Goal: Transaction & Acquisition: Purchase product/service

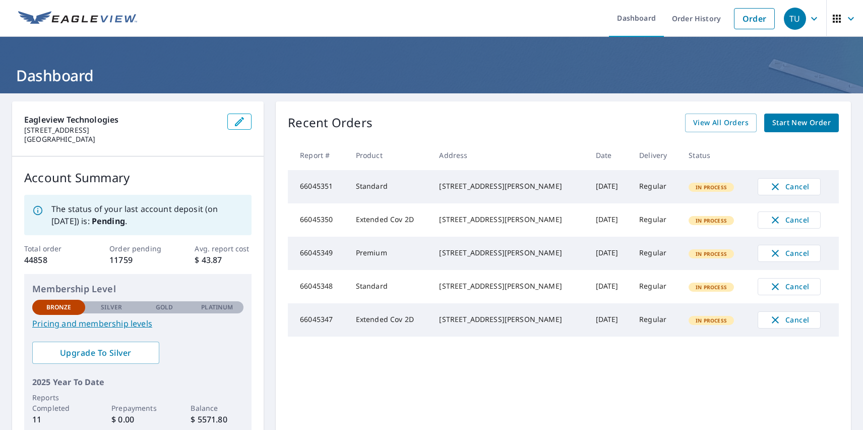
click at [787, 18] on div "TU" at bounding box center [795, 19] width 22 height 22
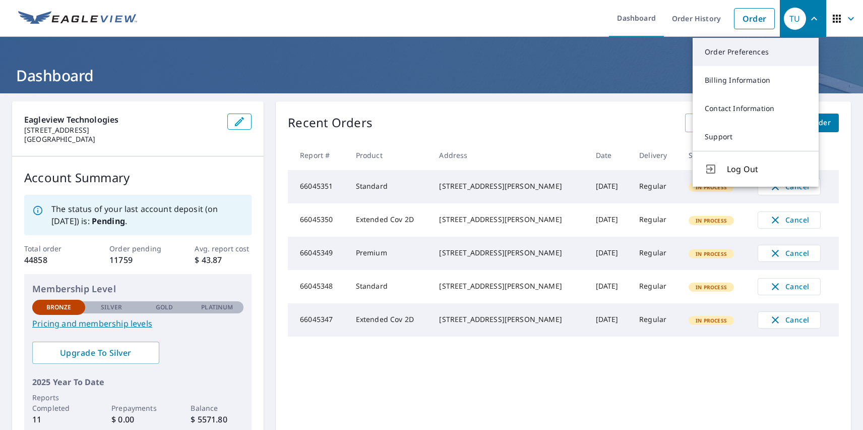
click at [756, 52] on link "Order Preferences" at bounding box center [756, 52] width 126 height 28
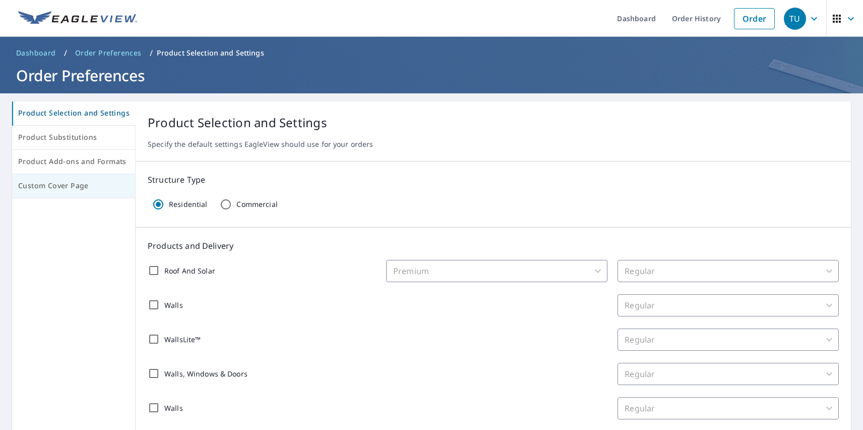
click at [72, 186] on span "Custom Cover Page" at bounding box center [73, 185] width 111 height 13
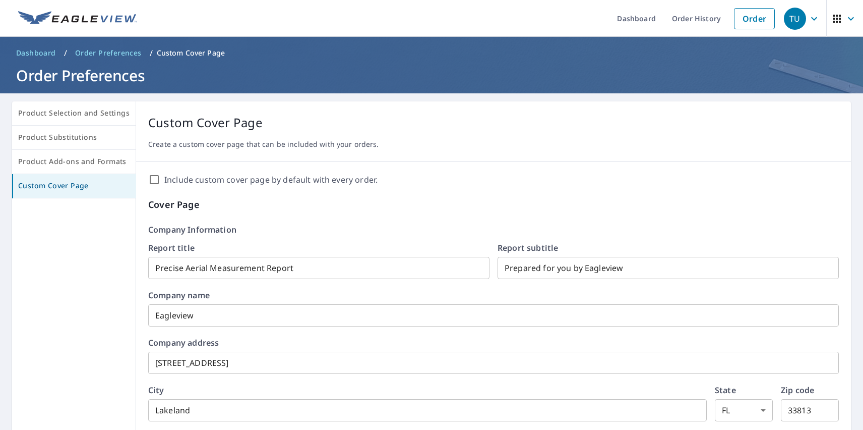
scroll to position [173, 0]
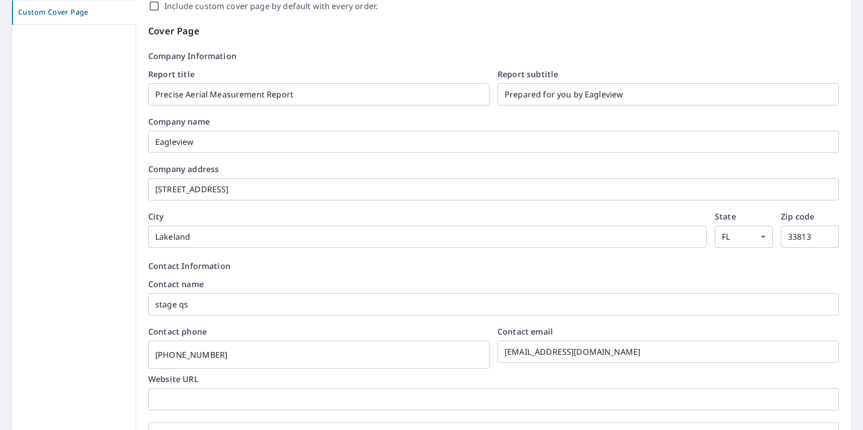
click at [267, 6] on label "Include custom cover page by default with every order." at bounding box center [270, 6] width 213 height 12
click at [160, 6] on input "Include custom cover page by default with every order." at bounding box center [154, 6] width 12 height 12
checkbox input "true"
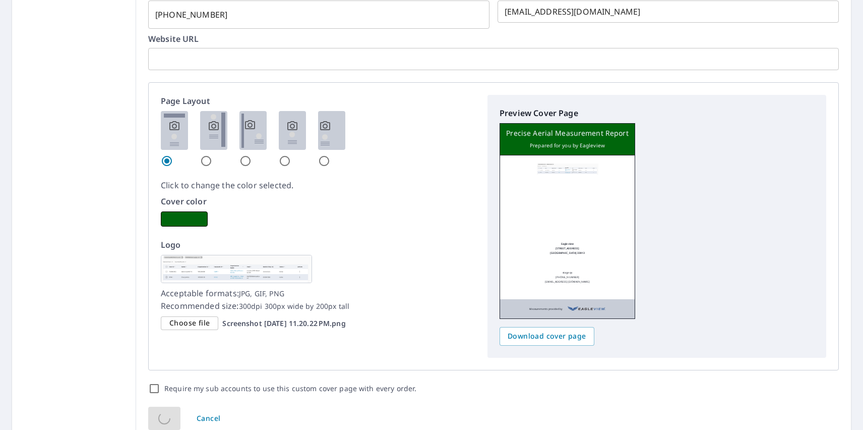
scroll to position [0, 0]
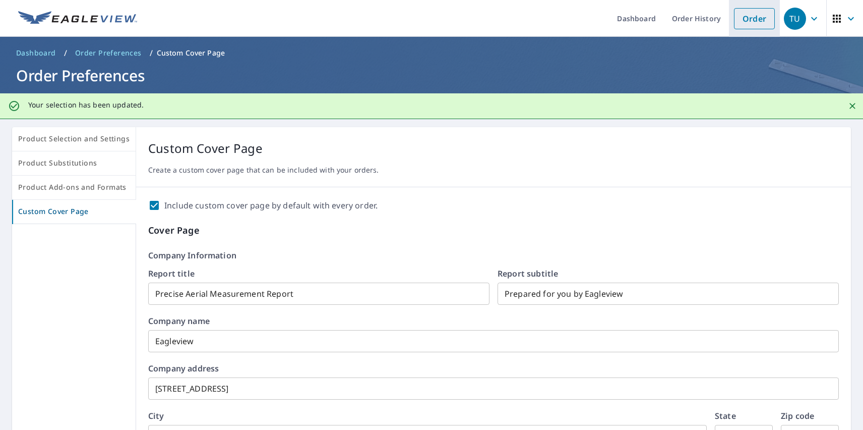
click at [747, 18] on link "Order" at bounding box center [754, 18] width 41 height 21
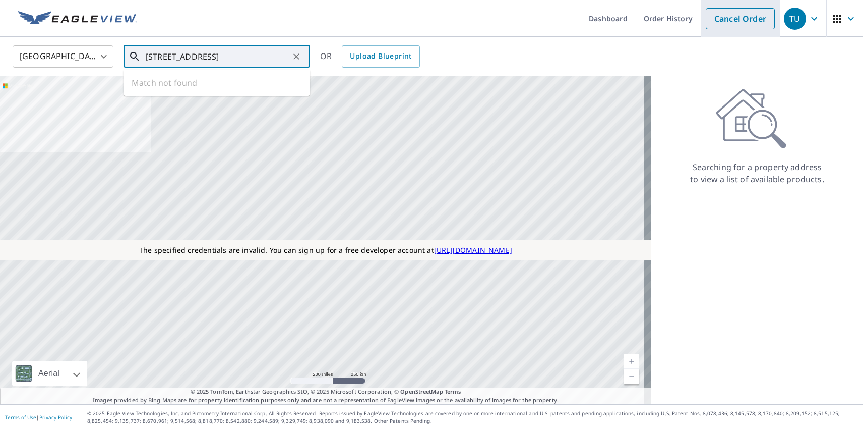
type input "[STREET_ADDRESS]"
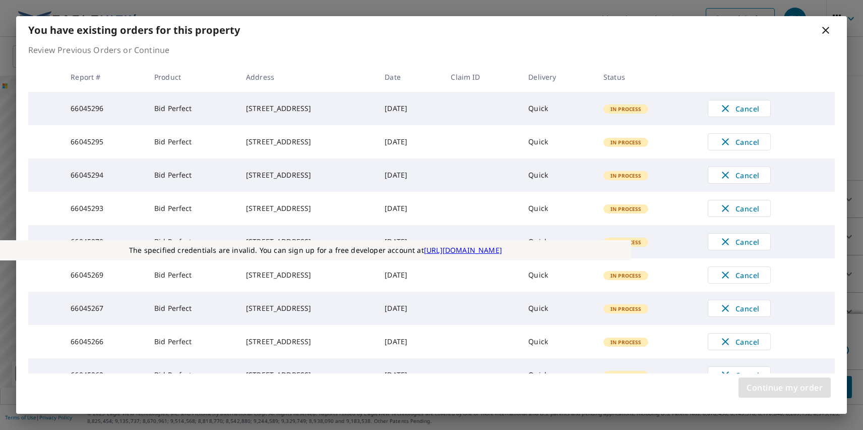
click at [784, 387] on span "Continue my order" at bounding box center [785, 387] width 76 height 14
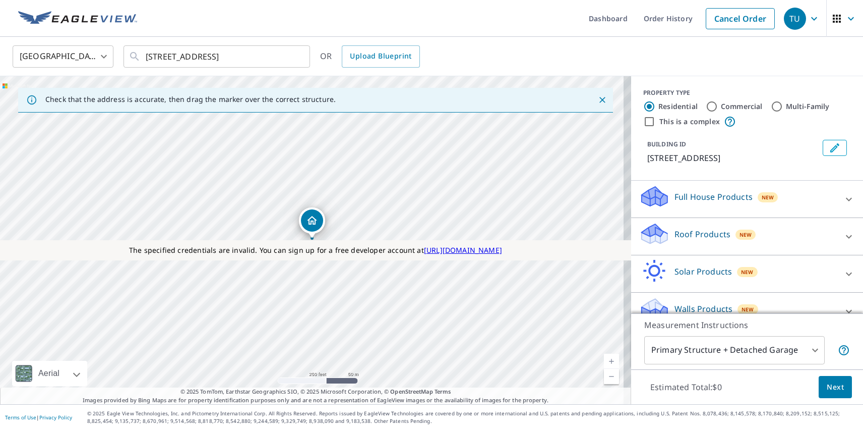
click at [694, 233] on p "Roof Products" at bounding box center [703, 234] width 56 height 12
checkbox input "true"
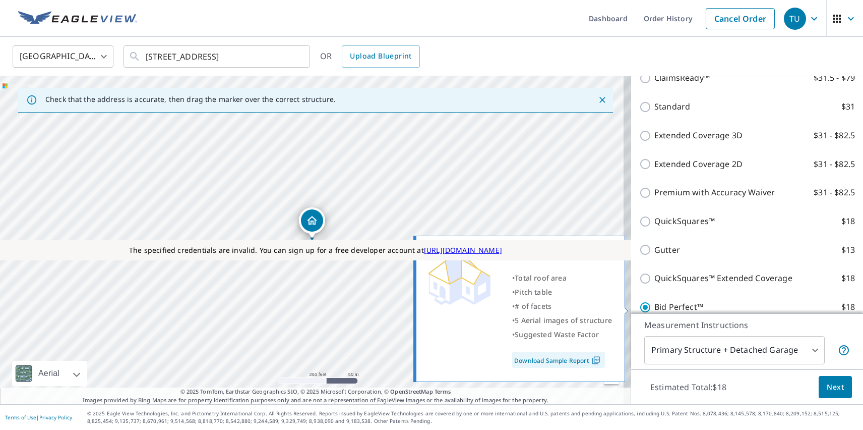
click at [828, 386] on span "Next" at bounding box center [835, 387] width 17 height 13
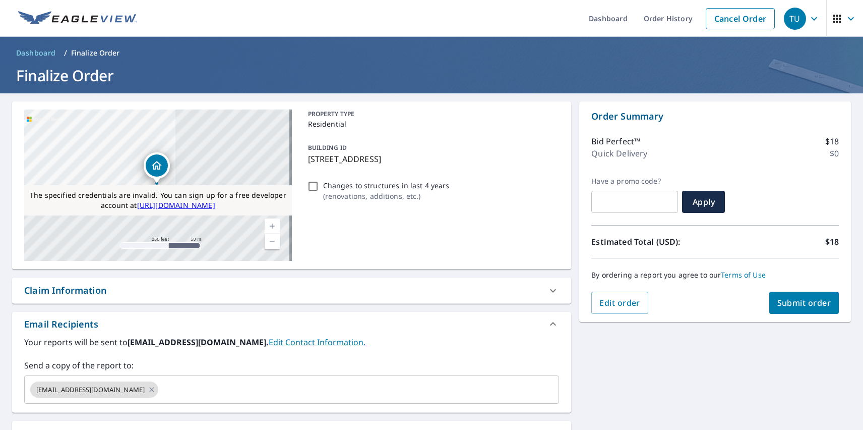
click at [97, 428] on div "Substitutions and Customization" at bounding box center [96, 433] width 145 height 14
click at [796, 302] on span "Submit order" at bounding box center [804, 302] width 54 height 11
checkbox input "true"
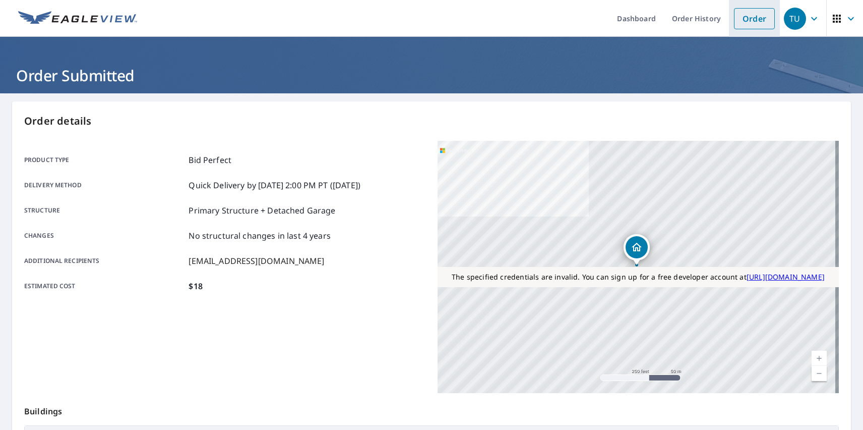
click at [747, 18] on link "Order" at bounding box center [754, 18] width 41 height 21
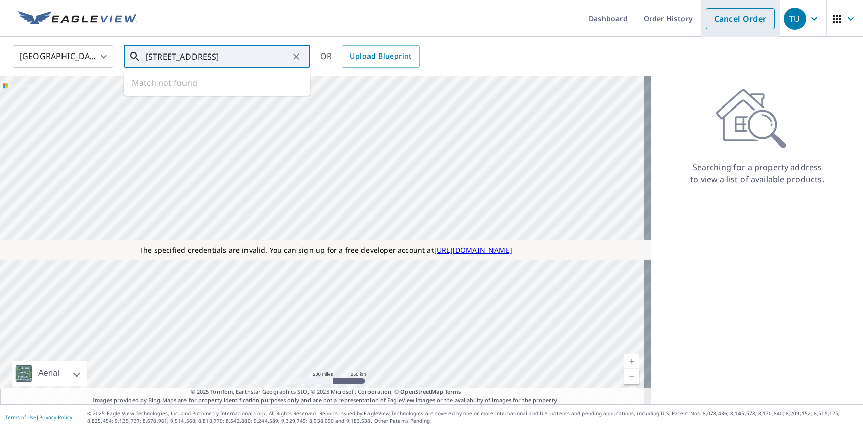
type input "[STREET_ADDRESS]"
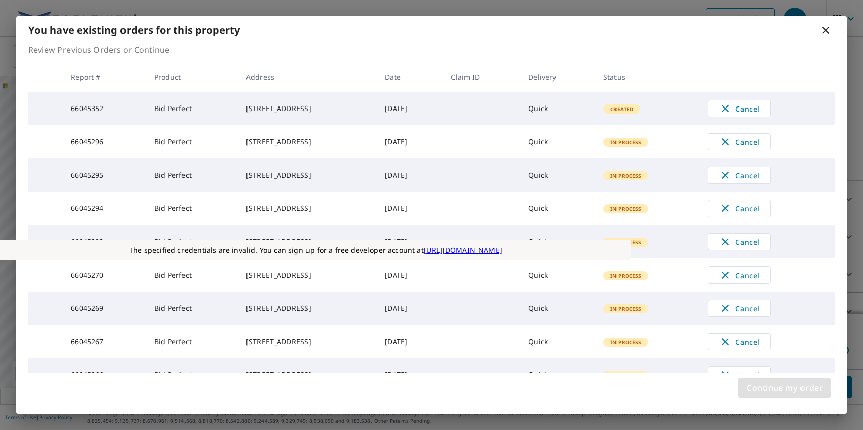
click at [784, 387] on span "Continue my order" at bounding box center [785, 387] width 76 height 14
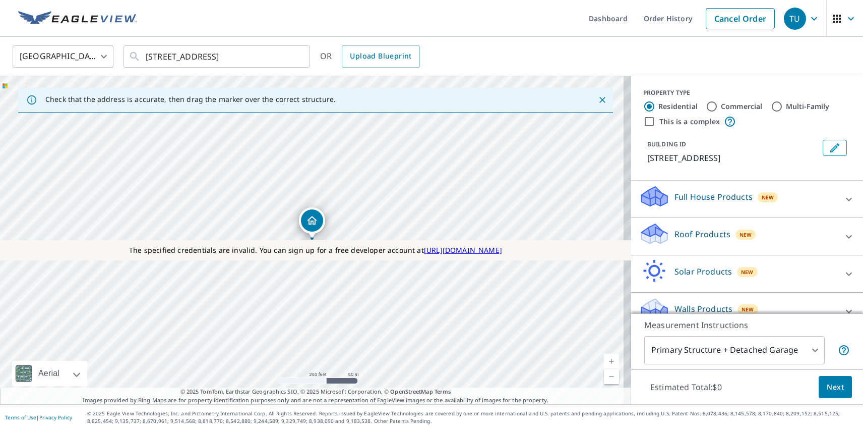
click at [694, 233] on p "Roof Products" at bounding box center [703, 234] width 56 height 12
checkbox input "true"
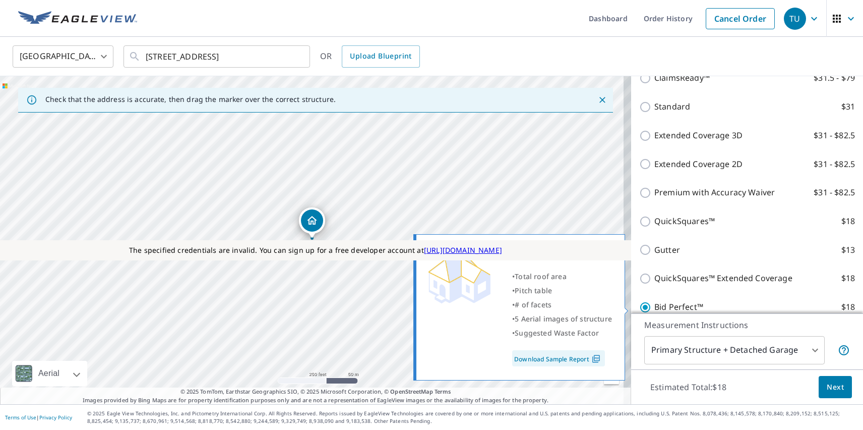
click at [828, 386] on span "Next" at bounding box center [835, 387] width 17 height 13
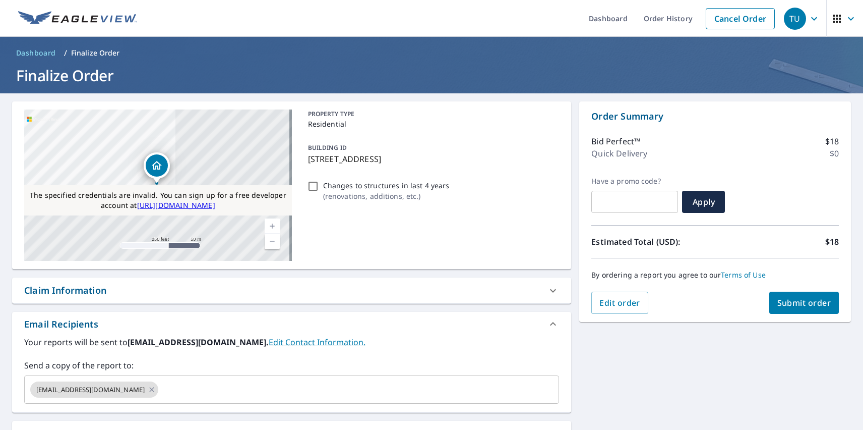
click at [97, 428] on div "Substitutions and Customization" at bounding box center [96, 433] width 145 height 14
checkbox input "false"
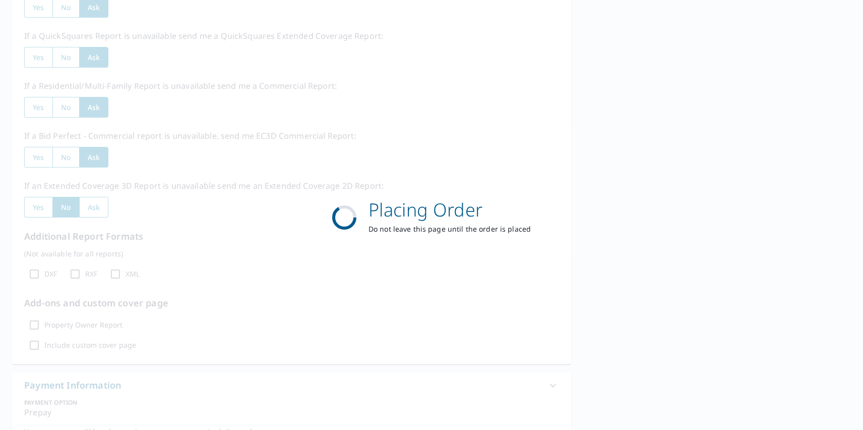
scroll to position [291, 0]
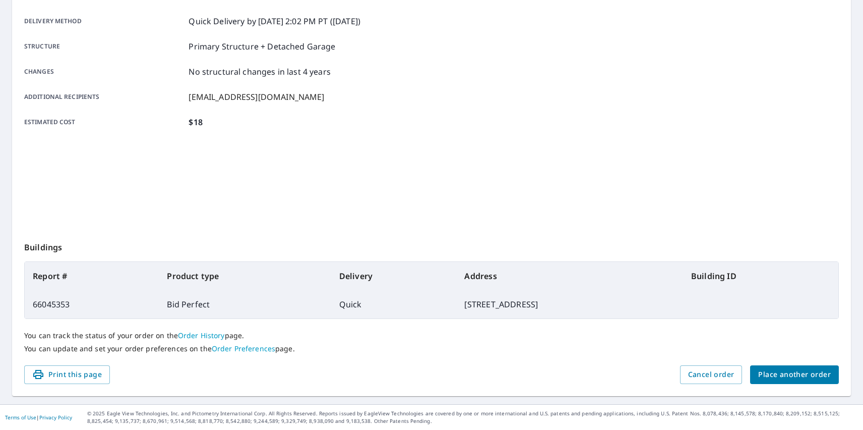
scroll to position [164, 0]
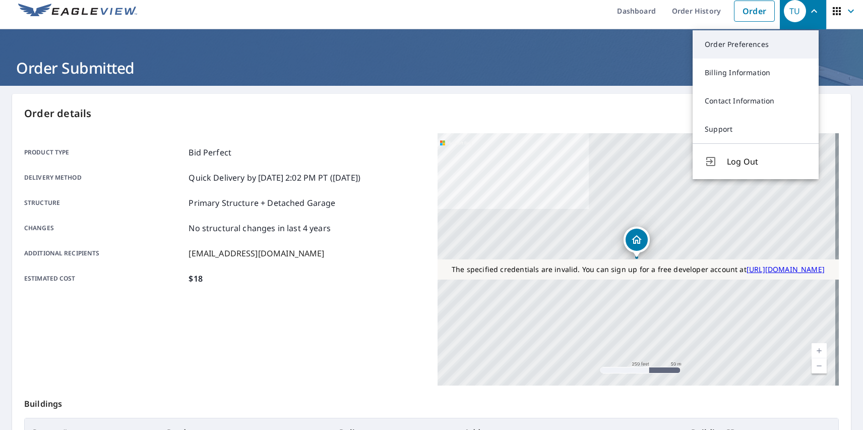
click at [756, 44] on link "Order Preferences" at bounding box center [756, 44] width 126 height 28
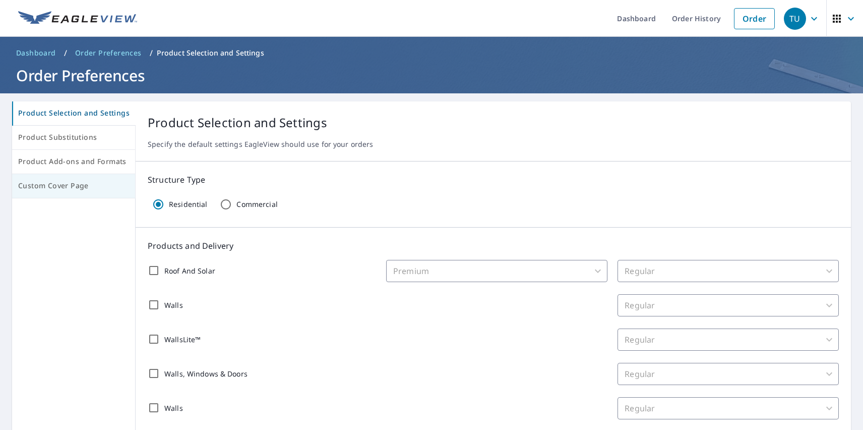
click at [72, 186] on span "Custom Cover Page" at bounding box center [73, 185] width 111 height 13
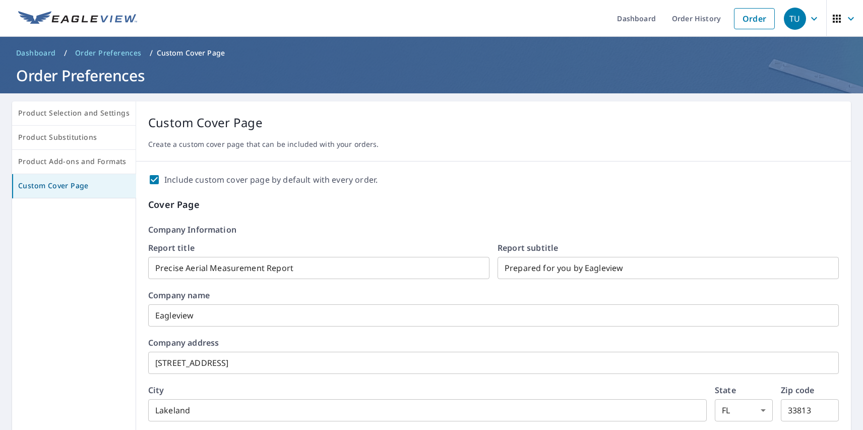
scroll to position [173, 0]
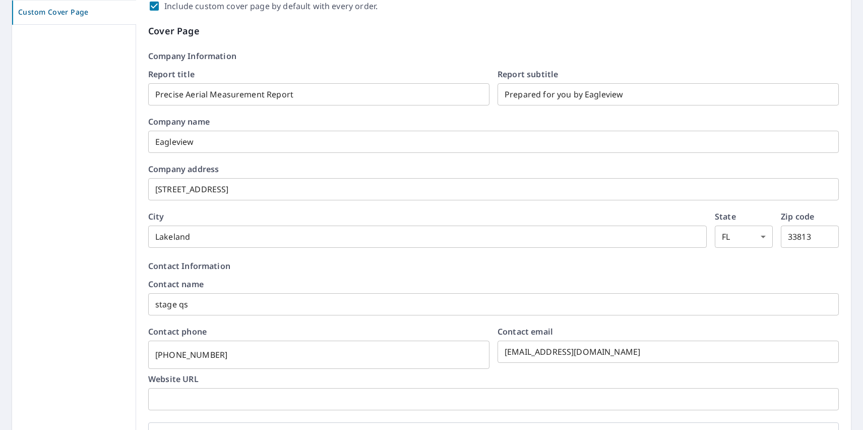
click at [267, 6] on label "Include custom cover page by default with every order." at bounding box center [270, 6] width 213 height 12
click at [160, 6] on input "Include custom cover page by default with every order." at bounding box center [154, 6] width 12 height 12
checkbox input "false"
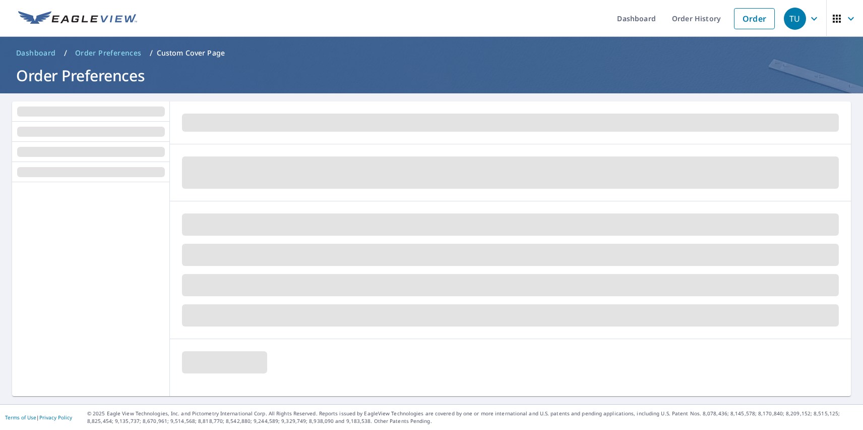
scroll to position [0, 0]
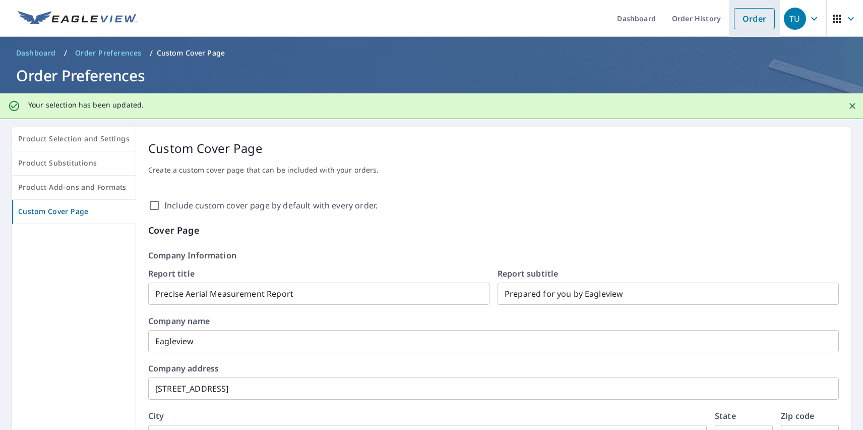
click at [747, 18] on link "Order" at bounding box center [754, 18] width 41 height 21
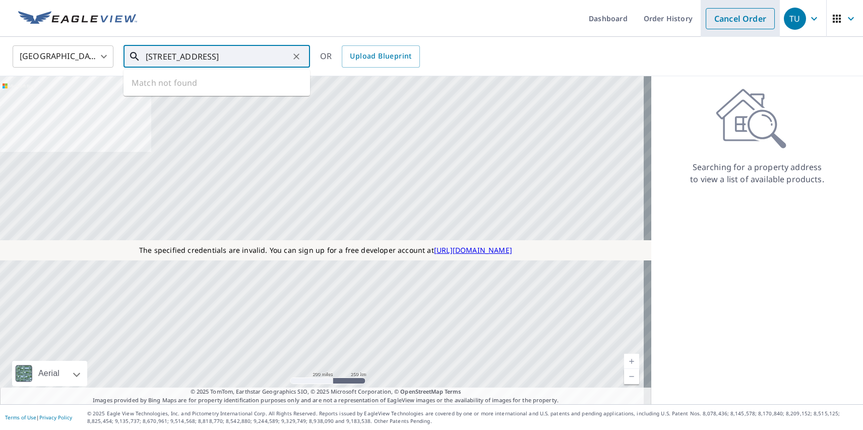
type input "[STREET_ADDRESS]"
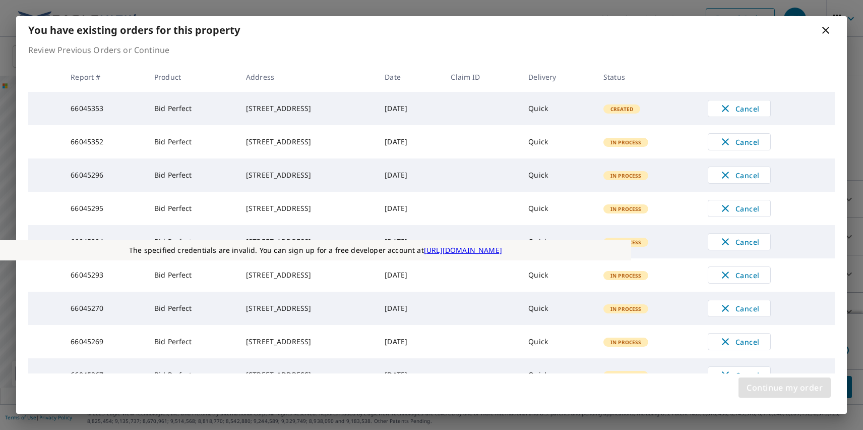
click at [784, 387] on span "Continue my order" at bounding box center [785, 387] width 76 height 14
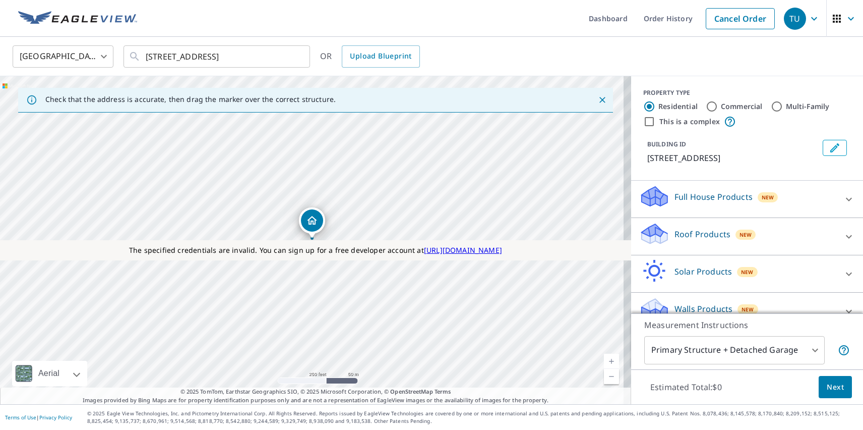
click at [694, 233] on p "Roof Products" at bounding box center [703, 234] width 56 height 12
checkbox input "true"
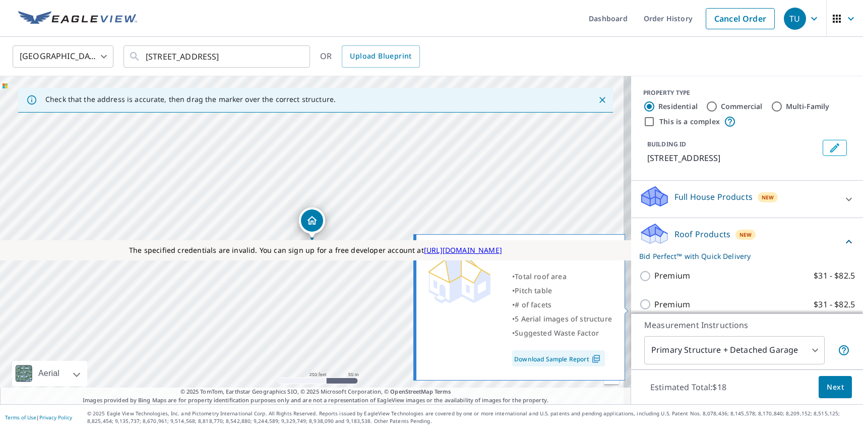
scroll to position [255, 0]
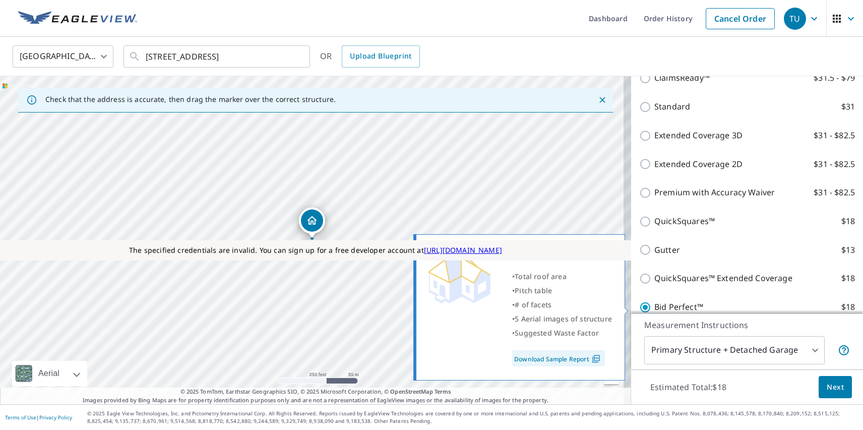
click at [828, 386] on span "Next" at bounding box center [835, 387] width 17 height 13
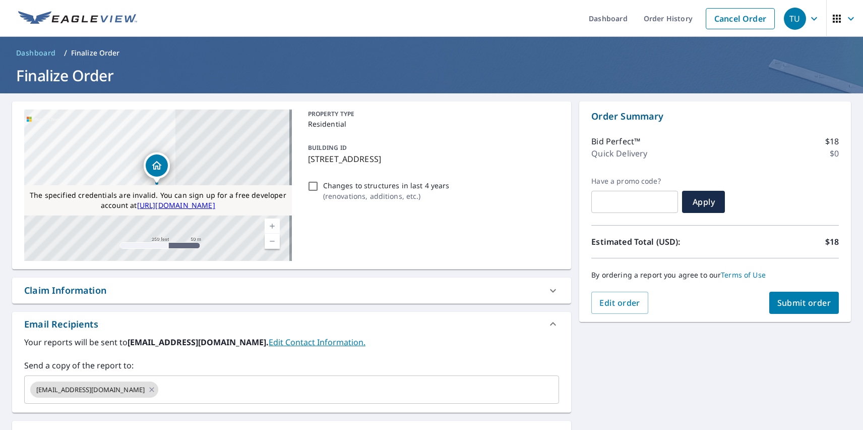
click at [97, 428] on div "Substitutions and Customization" at bounding box center [96, 433] width 145 height 14
click at [796, 302] on span "Submit order" at bounding box center [804, 302] width 54 height 11
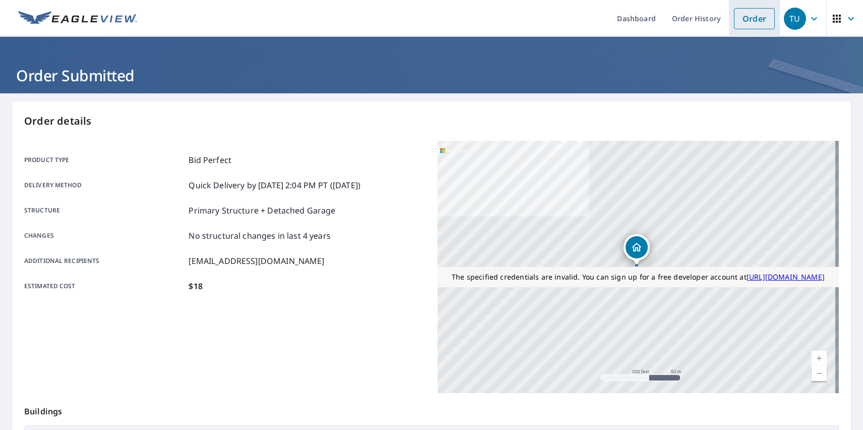
click at [747, 18] on link "Order" at bounding box center [754, 18] width 41 height 21
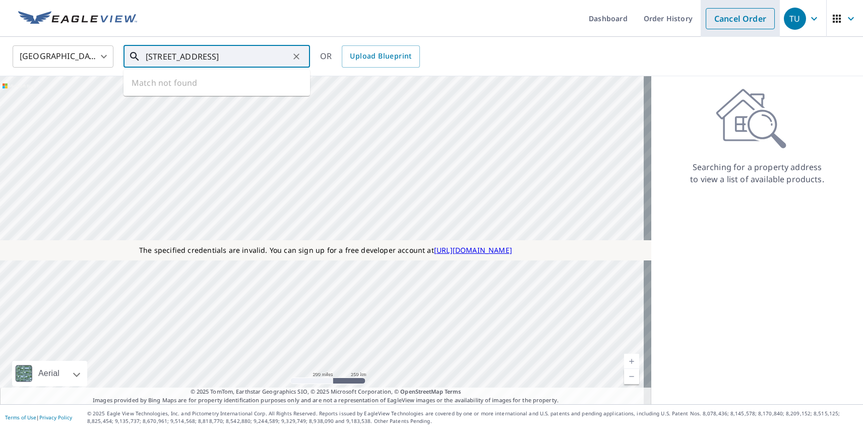
type input "[STREET_ADDRESS]"
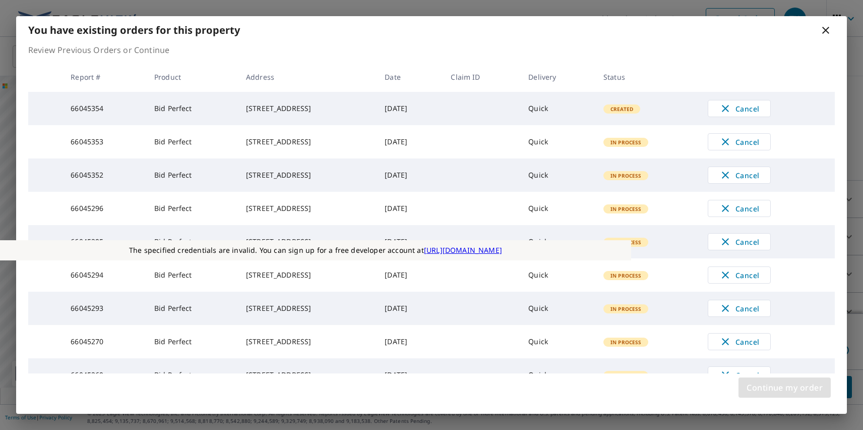
click at [784, 387] on span "Continue my order" at bounding box center [785, 387] width 76 height 14
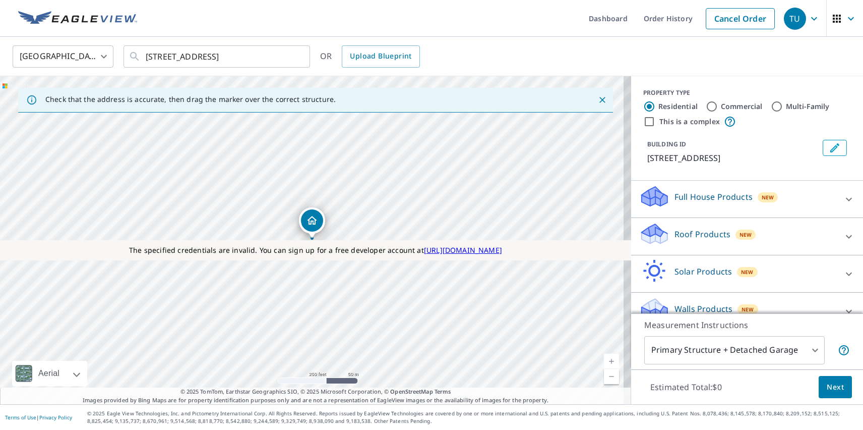
click at [694, 233] on p "Roof Products" at bounding box center [703, 234] width 56 height 12
checkbox input "true"
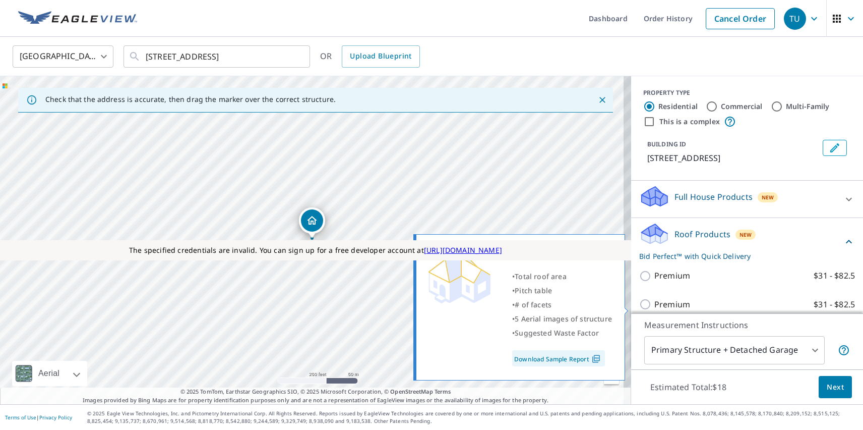
scroll to position [255, 0]
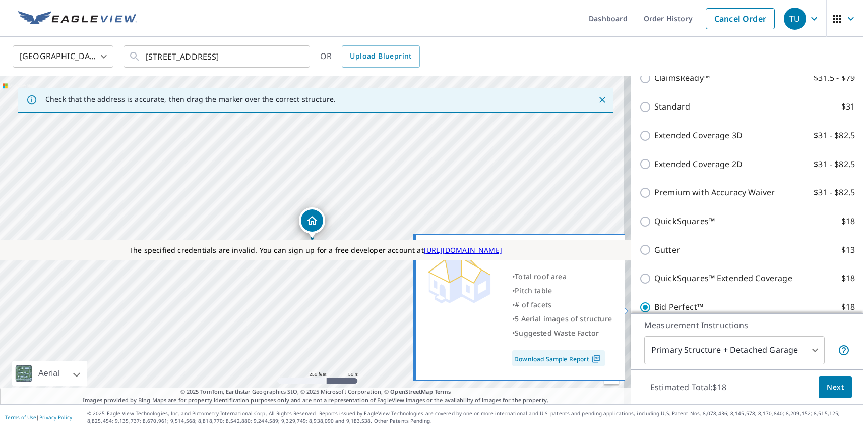
click at [828, 386] on span "Next" at bounding box center [835, 387] width 17 height 13
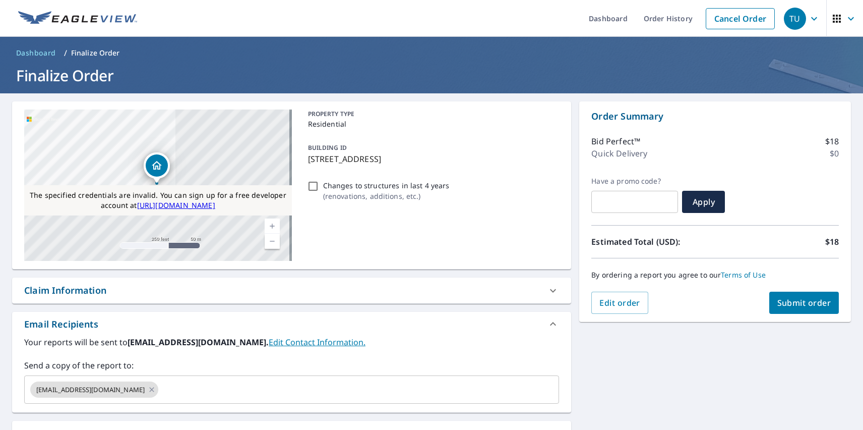
click at [97, 428] on div "Substitutions and Customization" at bounding box center [96, 433] width 145 height 14
checkbox input "true"
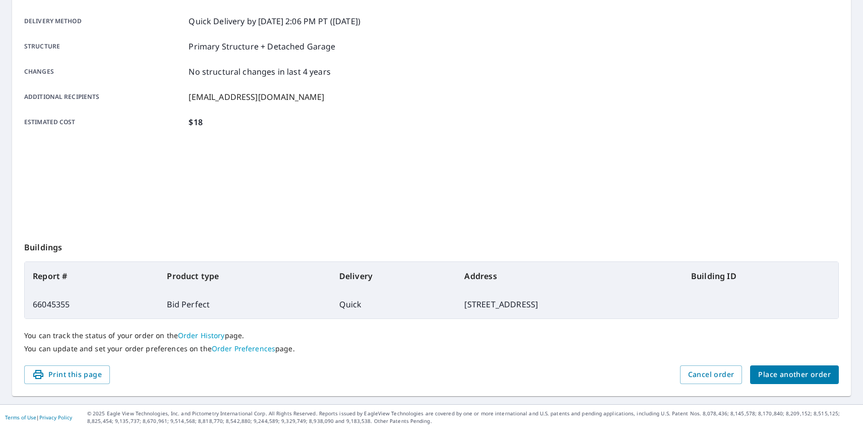
scroll to position [164, 0]
